Goal: Information Seeking & Learning: Learn about a topic

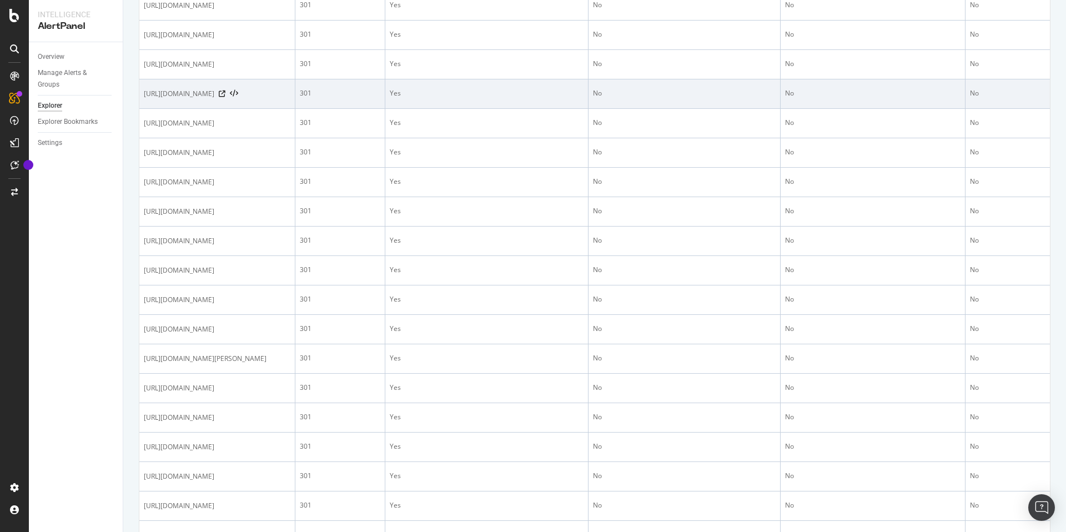
scroll to position [1340, 0]
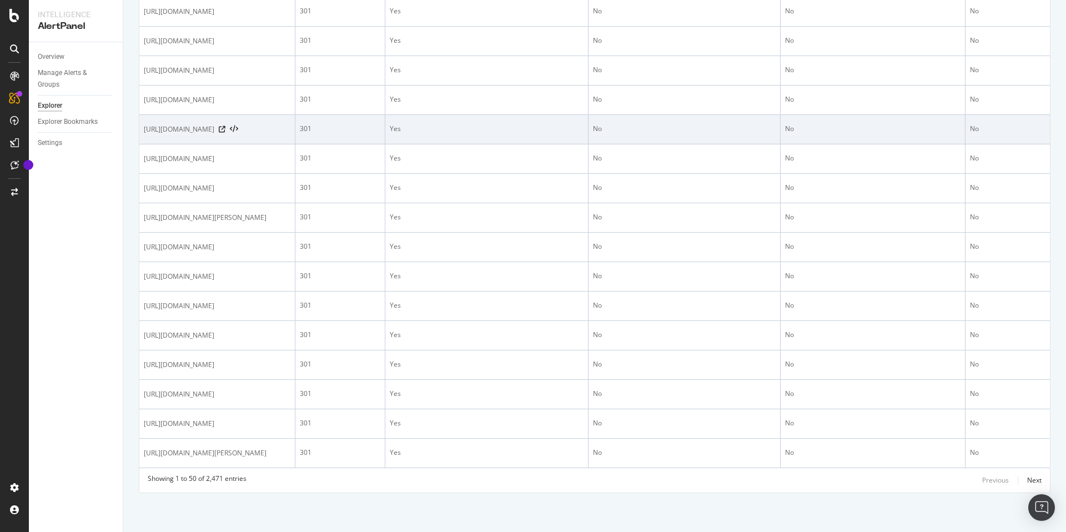
drag, startPoint x: 142, startPoint y: 273, endPoint x: 217, endPoint y: 284, distance: 75.8
click at [217, 144] on td "[URL][DOMAIN_NAME]" at bounding box center [217, 129] width 156 height 29
copy span "[URL][DOMAIN_NAME]"
click at [247, 144] on td "[URL][DOMAIN_NAME]" at bounding box center [217, 129] width 156 height 29
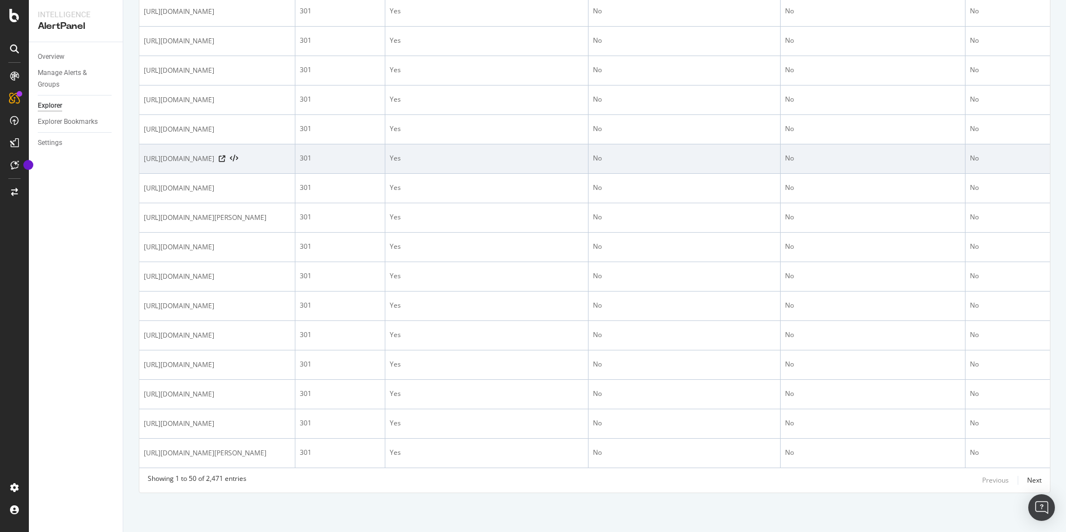
drag, startPoint x: 144, startPoint y: 314, endPoint x: 164, endPoint y: 324, distance: 22.8
click at [164, 164] on span "[URL][DOMAIN_NAME]" at bounding box center [179, 158] width 71 height 11
copy span "[URL][DOMAIN_NAME]"
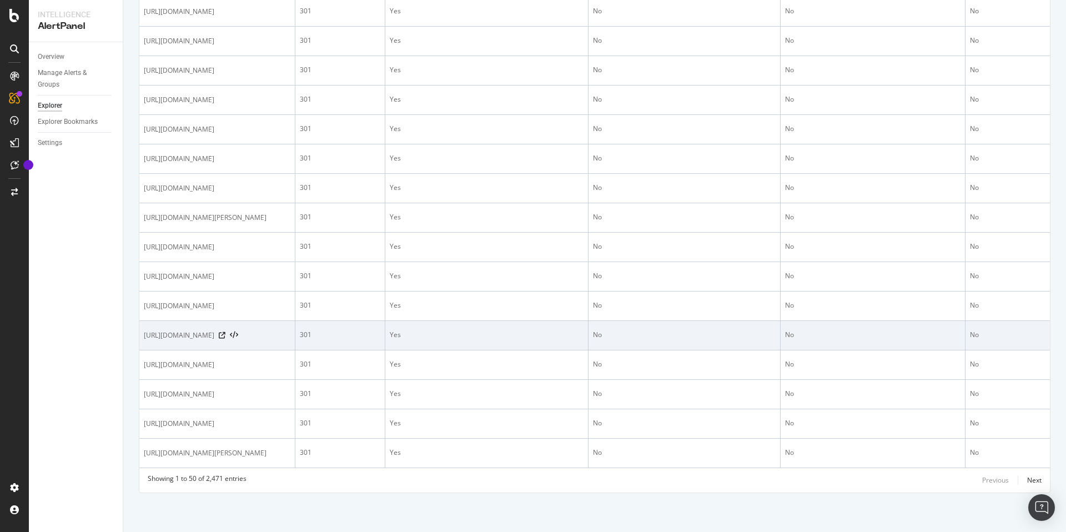
scroll to position [1518, 0]
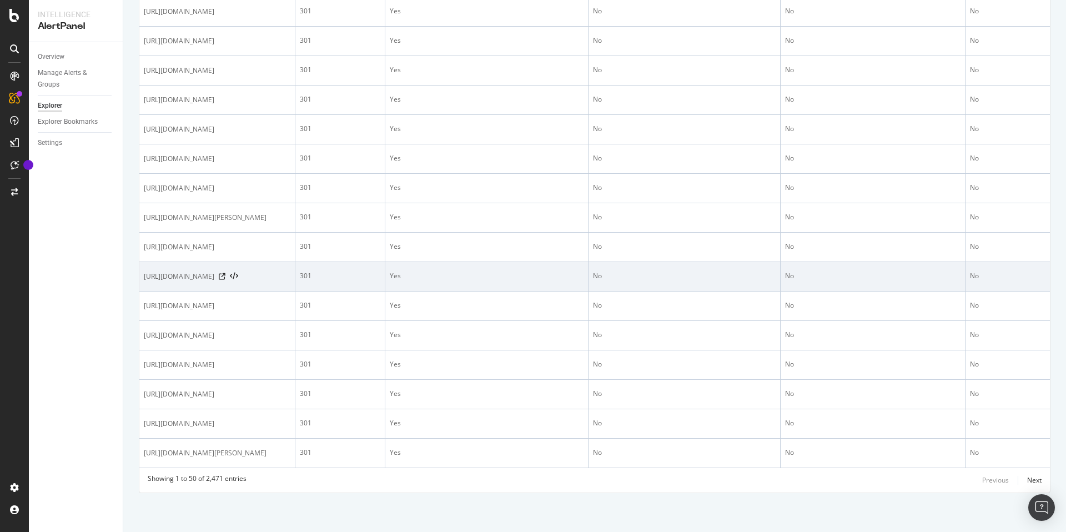
drag, startPoint x: 142, startPoint y: 278, endPoint x: 155, endPoint y: 284, distance: 15.2
click at [155, 284] on td "[URL][DOMAIN_NAME]" at bounding box center [217, 276] width 156 height 29
copy span "[URL][DOMAIN_NAME]"
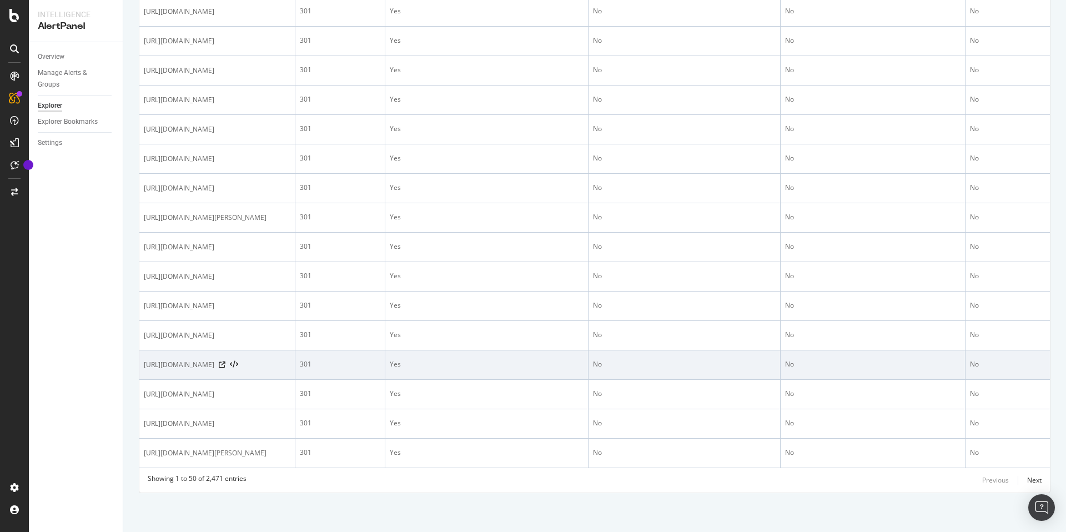
scroll to position [1583, 0]
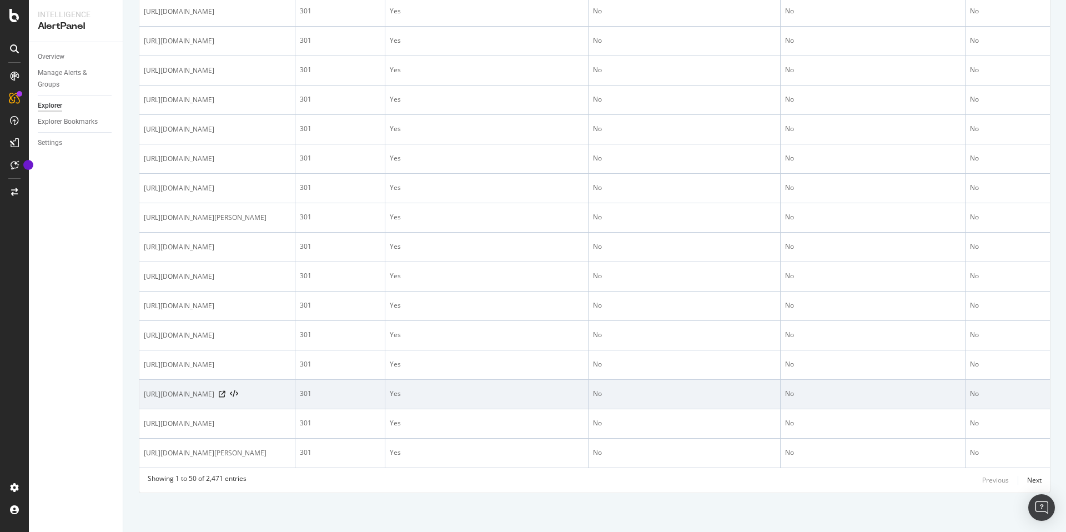
drag, startPoint x: 153, startPoint y: 367, endPoint x: 164, endPoint y: 372, distance: 12.0
click at [164, 380] on td "[URL][DOMAIN_NAME]" at bounding box center [217, 394] width 156 height 29
copy span "[URL][DOMAIN_NAME]"
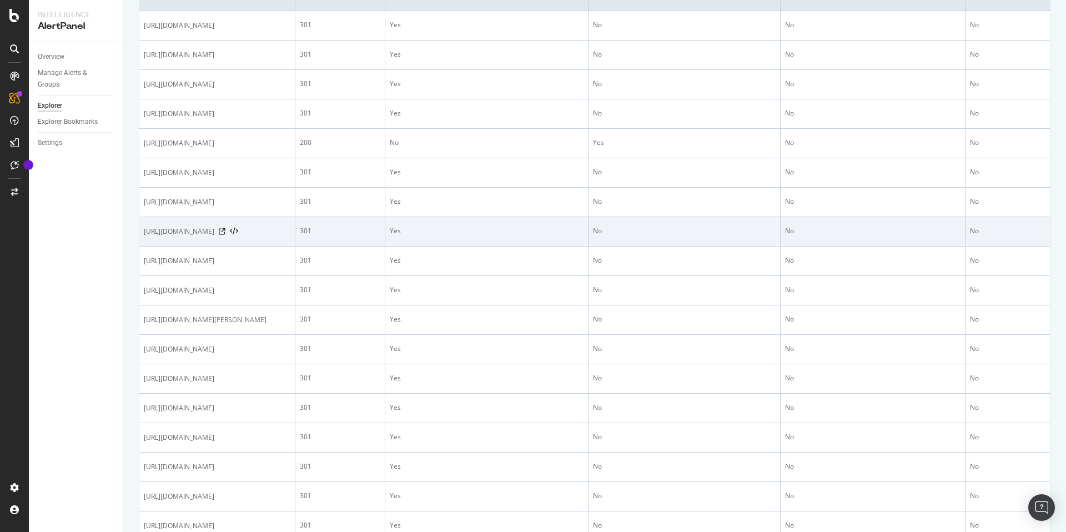
scroll to position [0, 0]
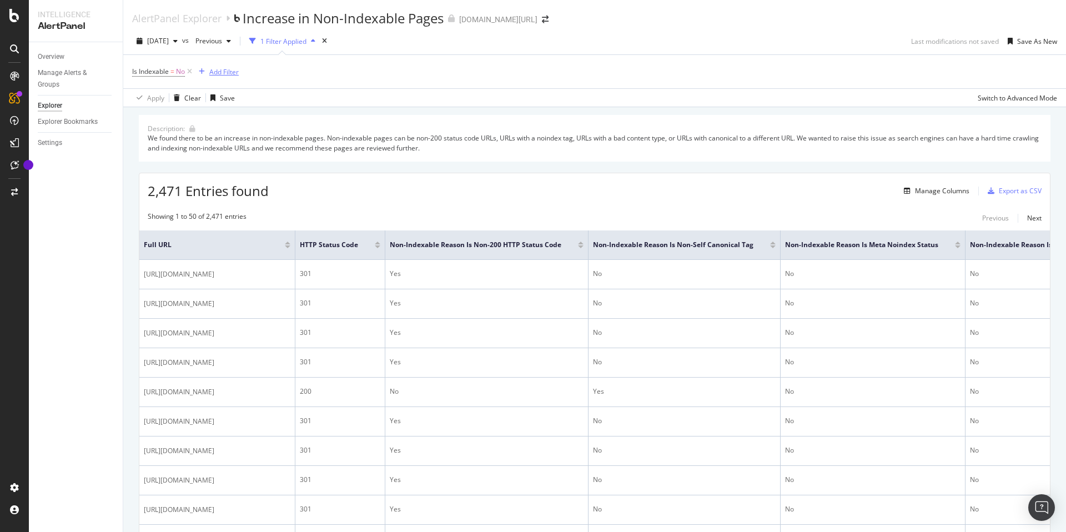
click at [228, 74] on div "Add Filter" at bounding box center [223, 71] width 29 height 9
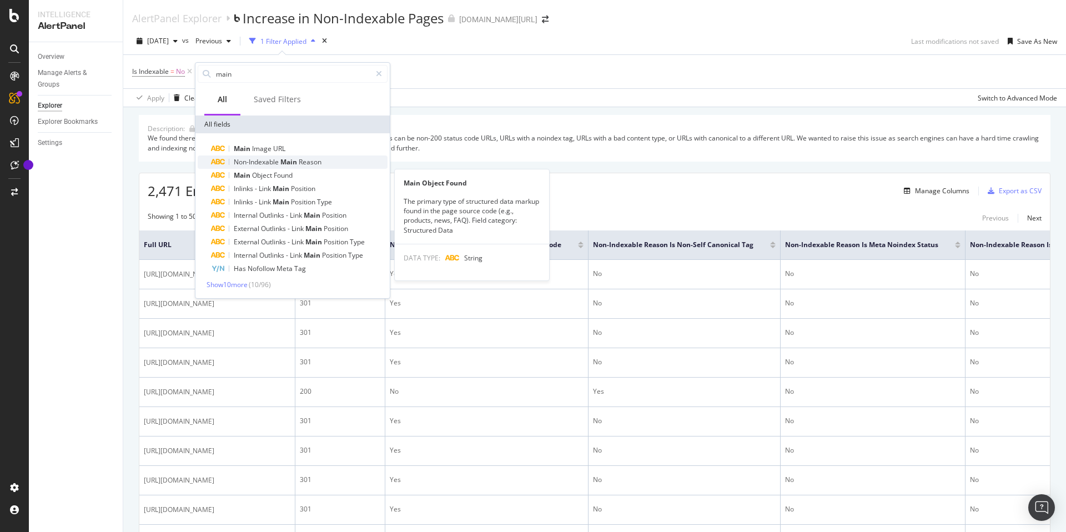
type input "main"
click at [269, 165] on span "Non-Indexable" at bounding box center [257, 161] width 47 height 9
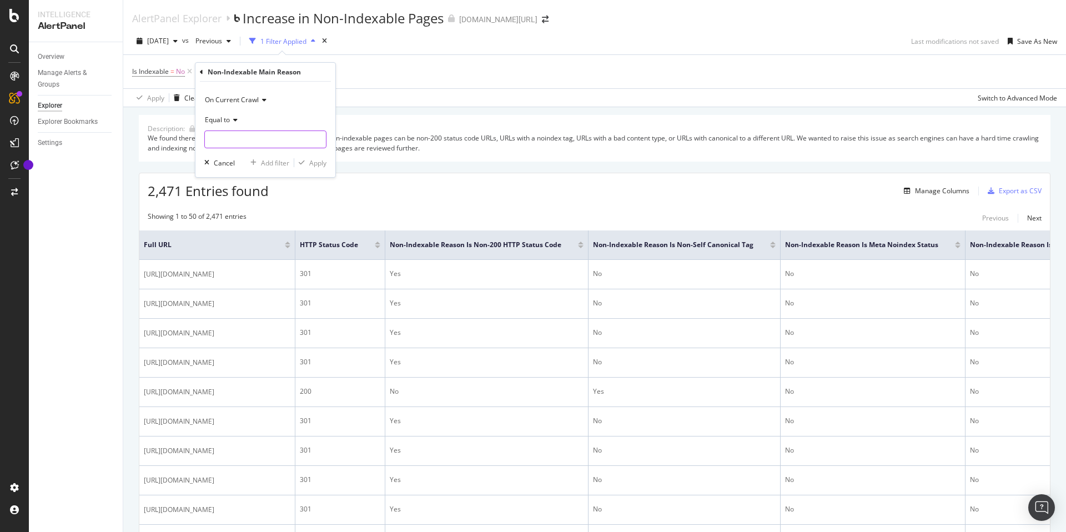
click at [240, 143] on input "text" at bounding box center [265, 140] width 121 height 18
click at [619, 140] on div "We found there to be an increase in non-indexable pages. Non-indexable pages ca…" at bounding box center [595, 142] width 894 height 19
click at [935, 189] on div "Manage Columns" at bounding box center [942, 190] width 54 height 9
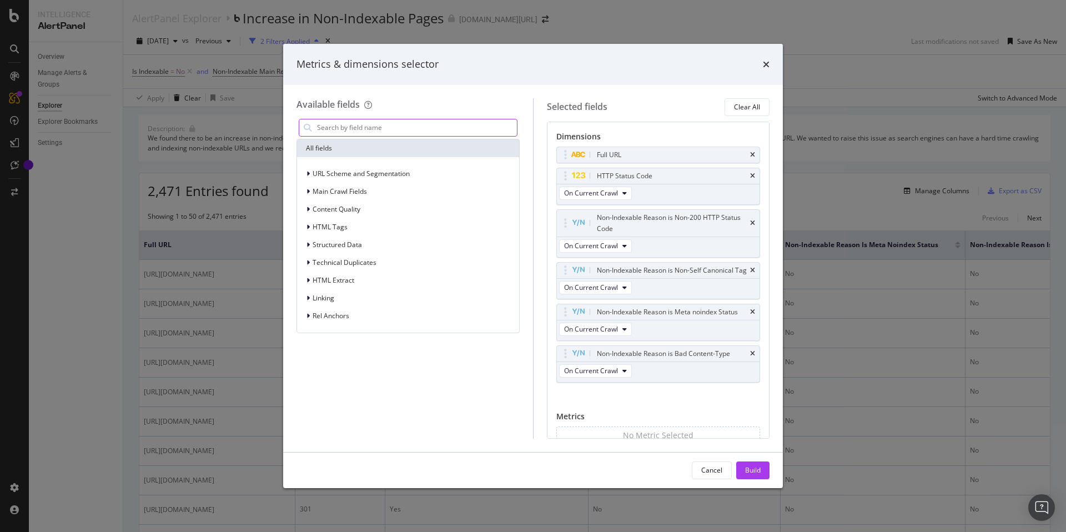
click at [369, 131] on input "modal" at bounding box center [416, 127] width 201 height 17
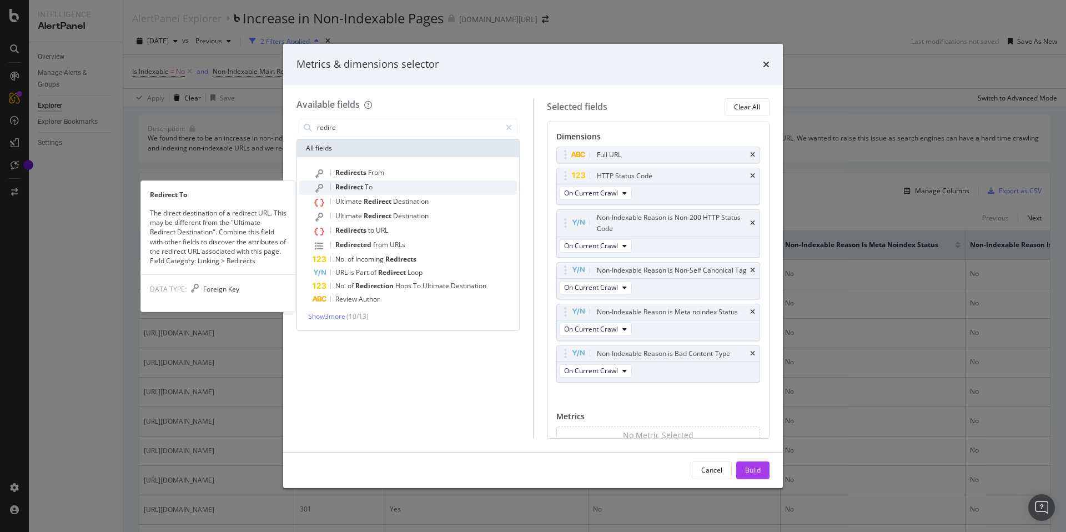
type input "redire"
click at [372, 182] on span "To" at bounding box center [369, 186] width 8 height 9
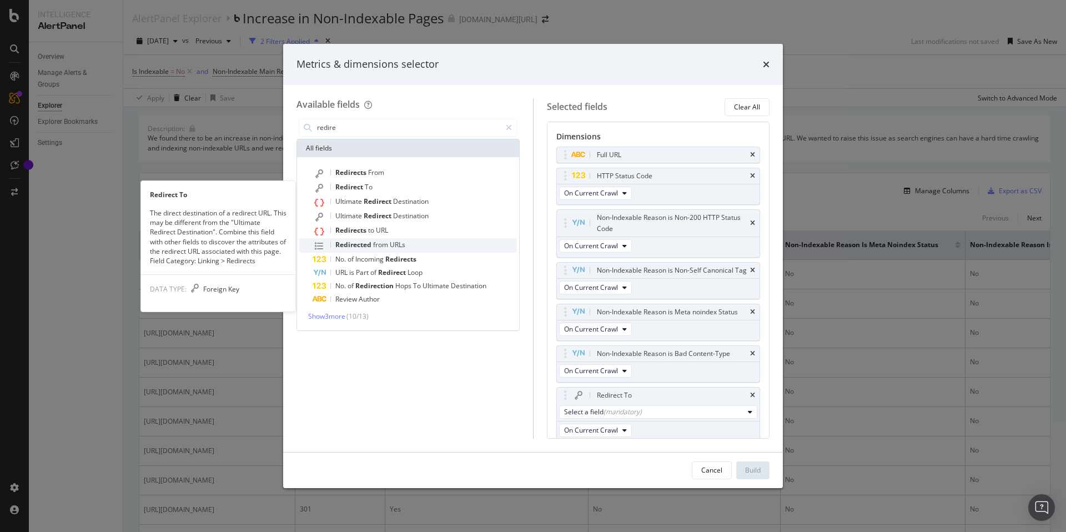
scroll to position [15, 0]
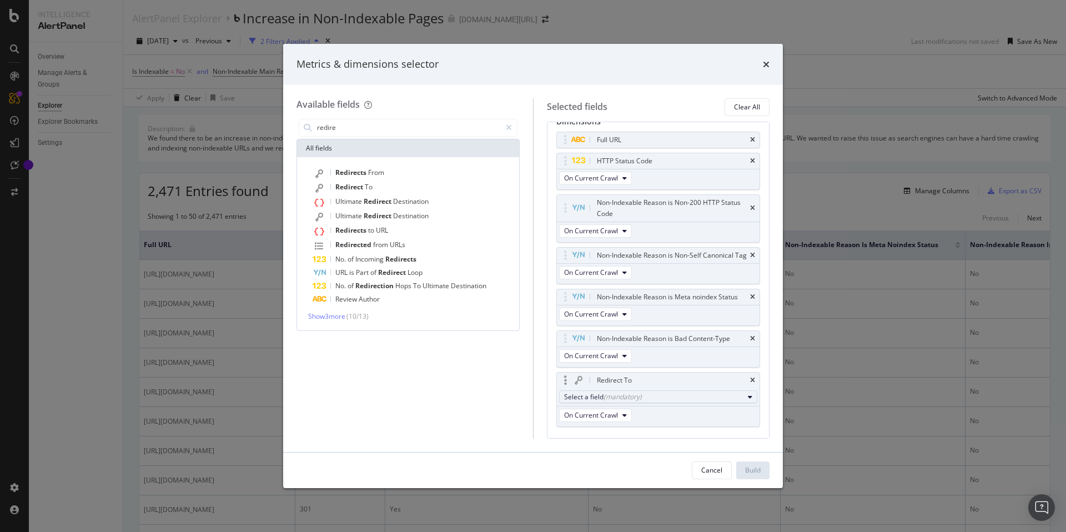
click at [688, 402] on div "Select a field (mandatory)" at bounding box center [654, 396] width 180 height 9
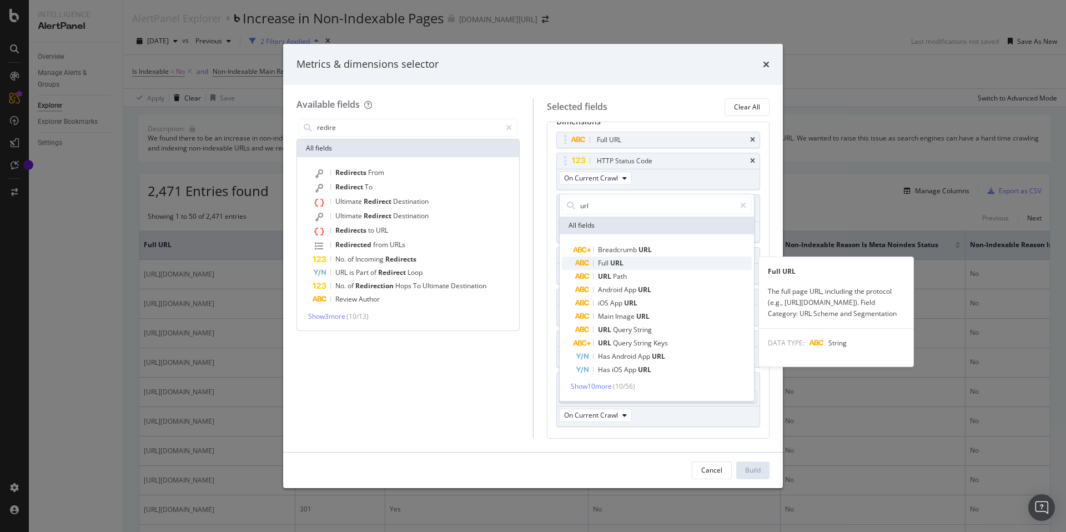
type input "url"
click at [613, 260] on span "URL" at bounding box center [616, 262] width 13 height 9
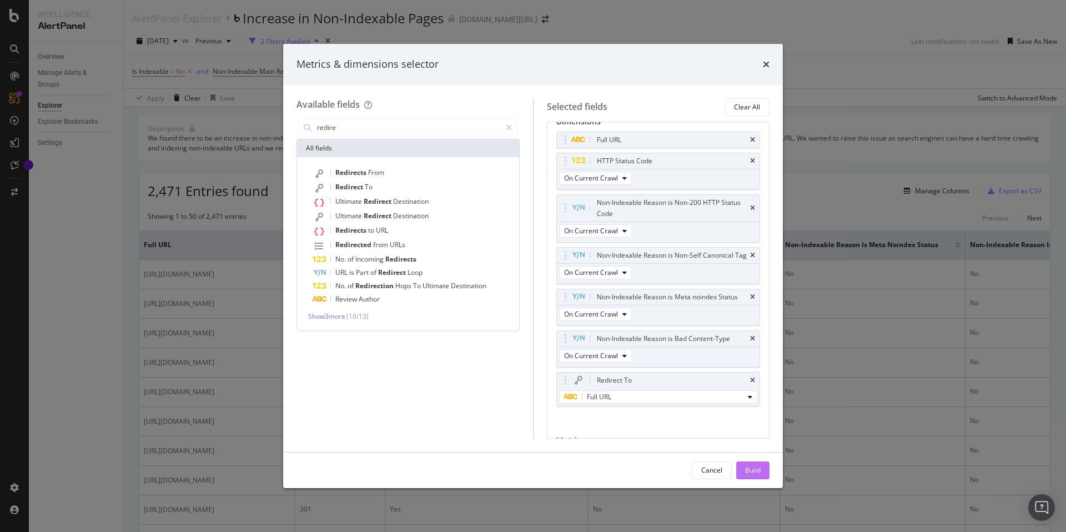
click at [761, 469] on button "Build" at bounding box center [752, 470] width 33 height 18
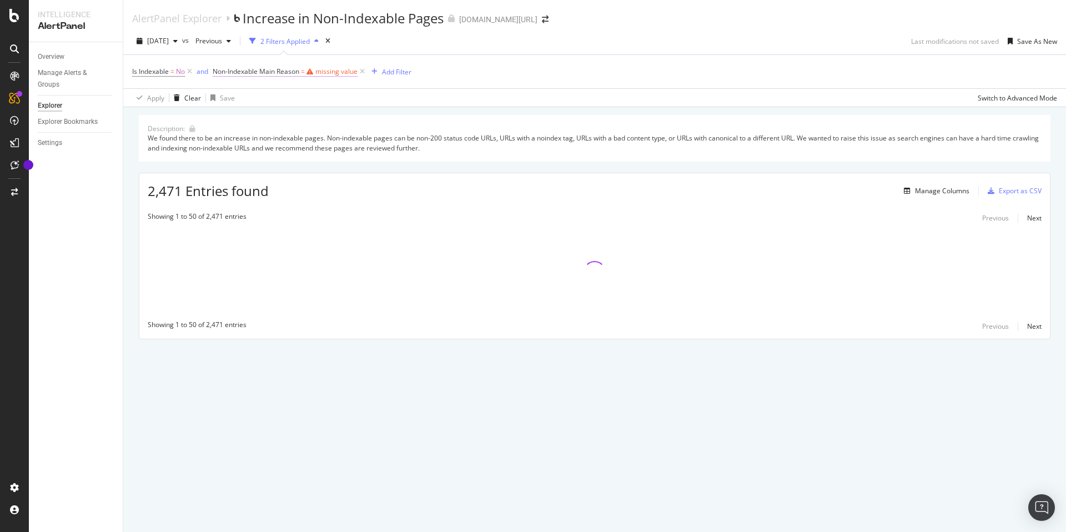
click at [319, 73] on div "missing value" at bounding box center [336, 71] width 42 height 9
click at [364, 84] on div "Is Indexable = No and Non-Indexable Main Reason = missing value Add Filter" at bounding box center [594, 71] width 925 height 33
click at [366, 73] on icon at bounding box center [362, 71] width 9 height 11
click at [231, 76] on div "Add Filter" at bounding box center [216, 72] width 44 height 12
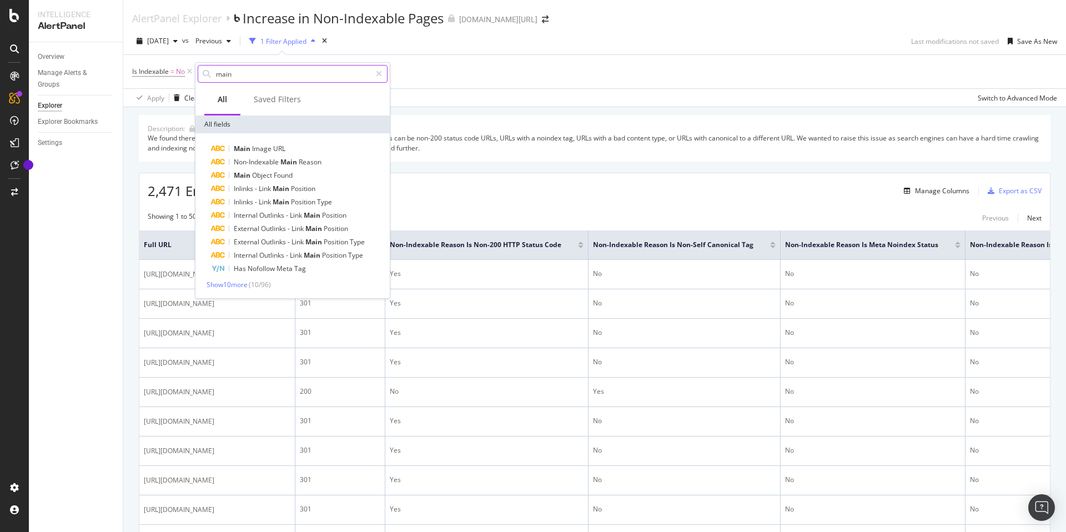
click at [273, 72] on input "main" at bounding box center [293, 74] width 156 height 17
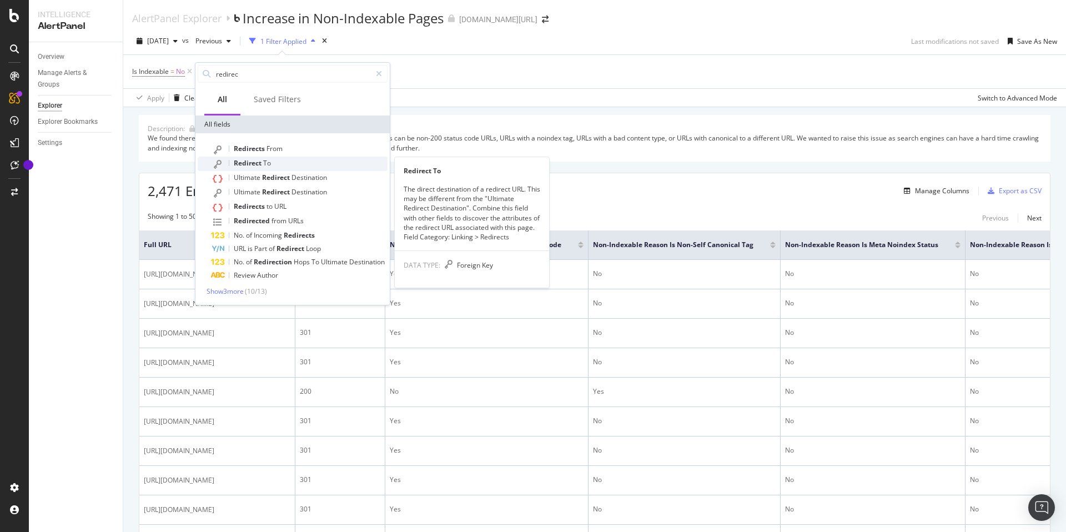
type input "redirec"
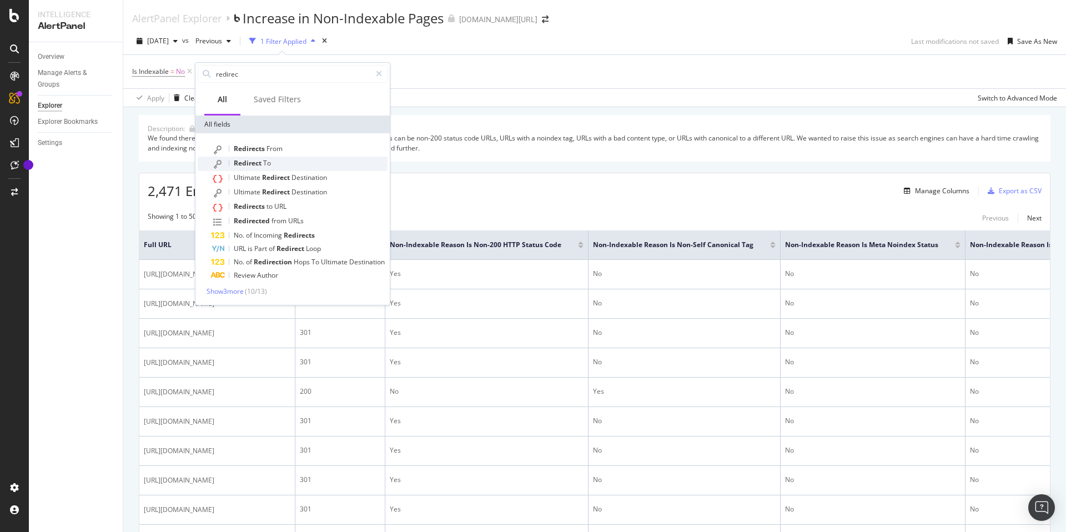
click at [269, 163] on span "To" at bounding box center [267, 162] width 8 height 9
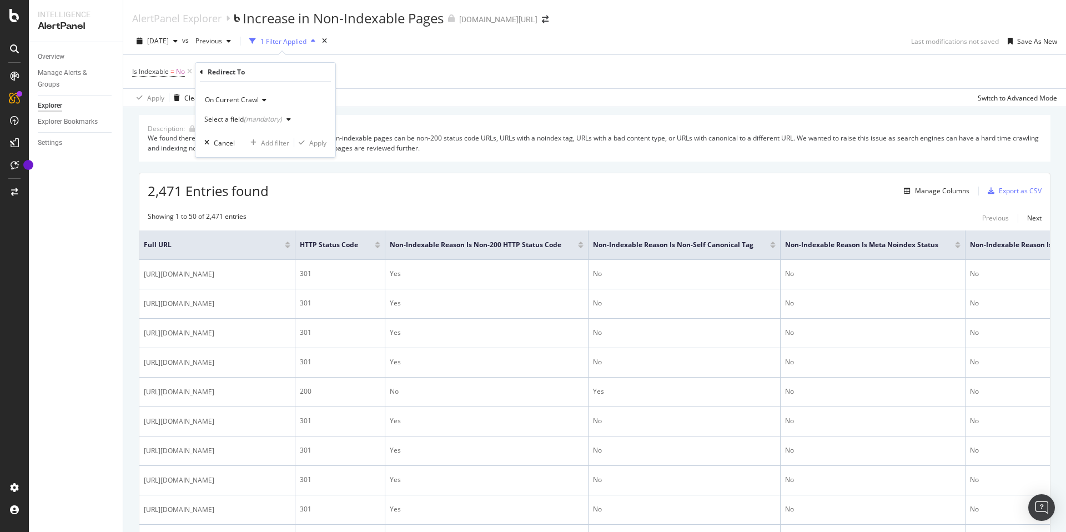
click at [240, 121] on div "Select a field (mandatory)" at bounding box center [243, 119] width 78 height 7
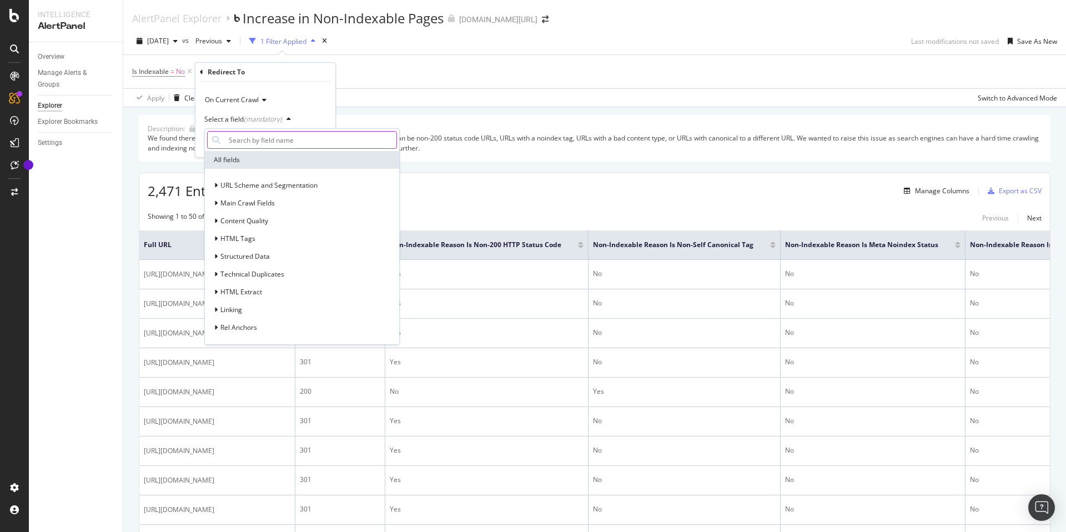
click at [266, 140] on input "text" at bounding box center [310, 140] width 172 height 18
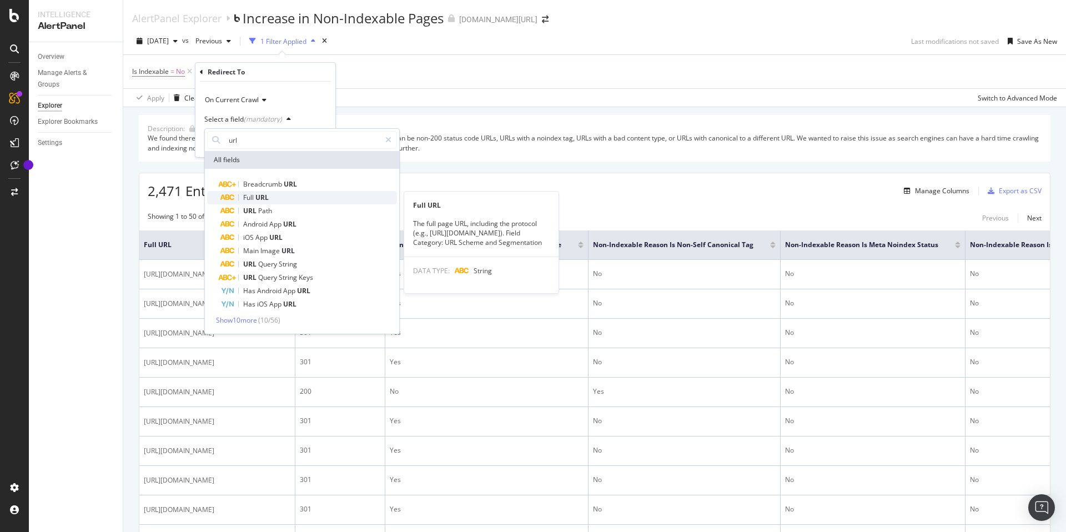
type input "url"
click at [254, 196] on span "Full" at bounding box center [249, 197] width 12 height 9
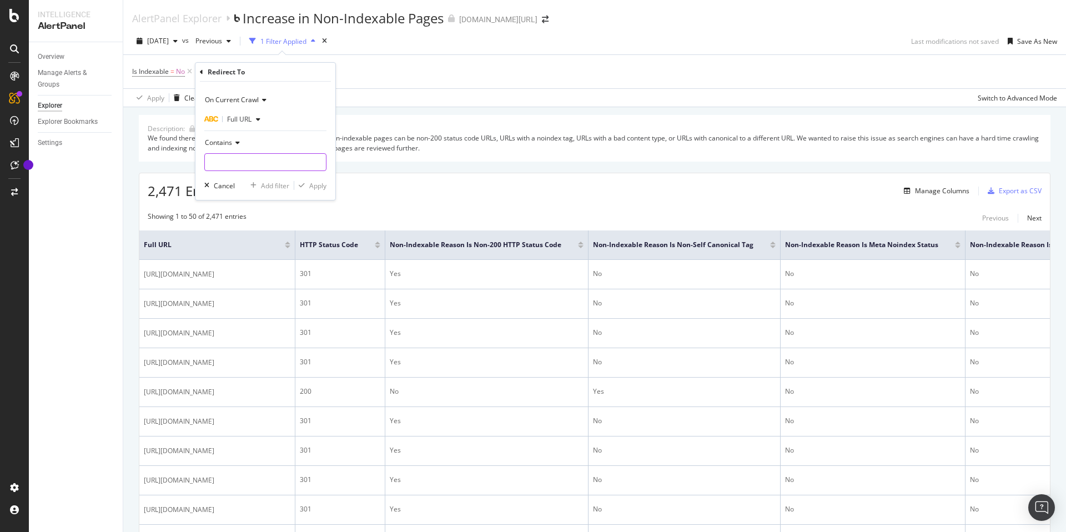
click at [239, 164] on input "text" at bounding box center [265, 162] width 121 height 18
type input "S"
type input "/sr/"
click at [316, 188] on div "Apply" at bounding box center [317, 185] width 17 height 9
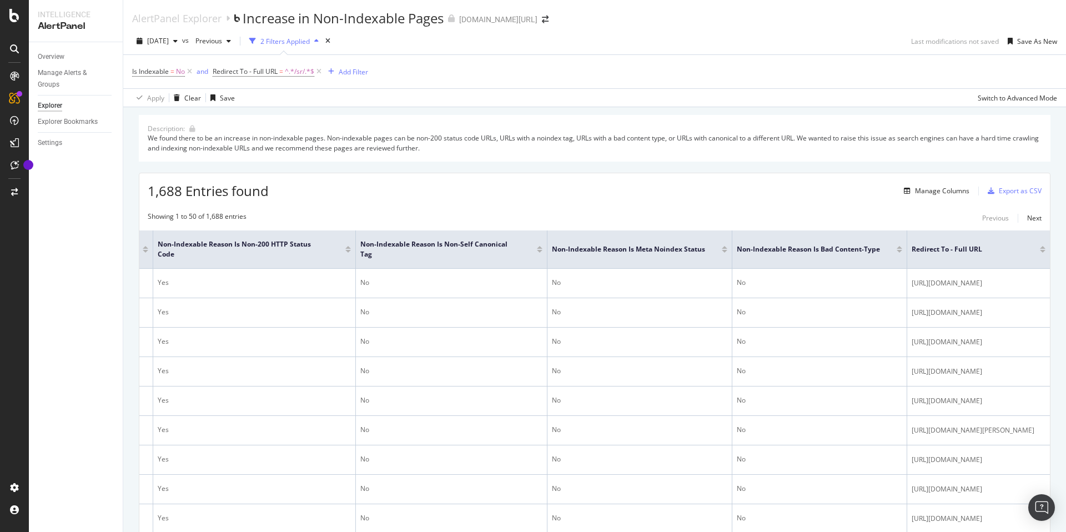
scroll to position [0, 497]
